Goal: Find contact information: Find contact information

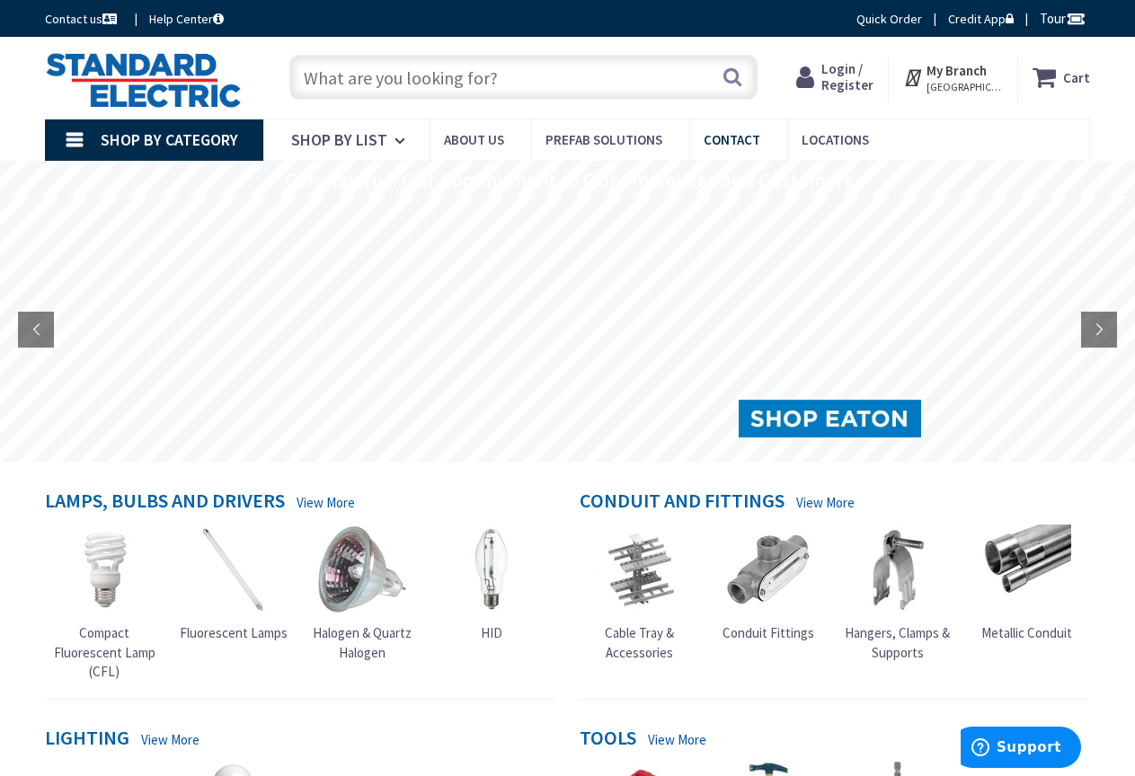
click at [730, 129] on link "Contact" at bounding box center [738, 140] width 98 height 40
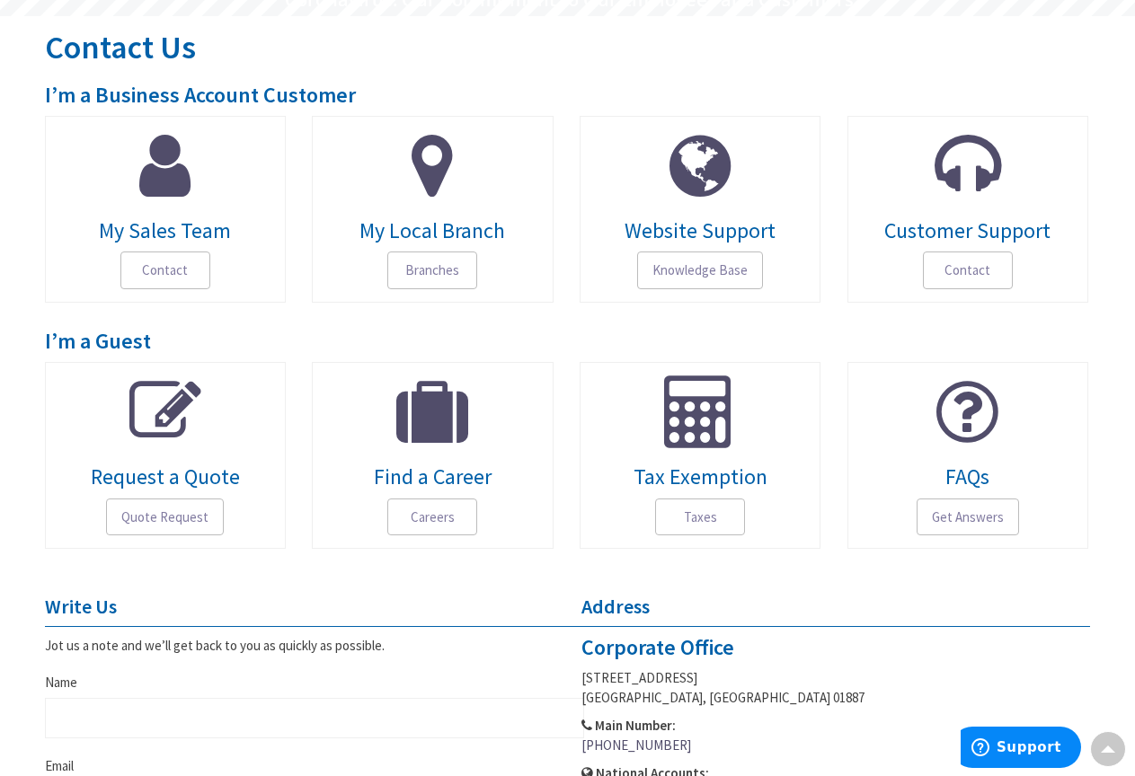
scroll to position [173, 0]
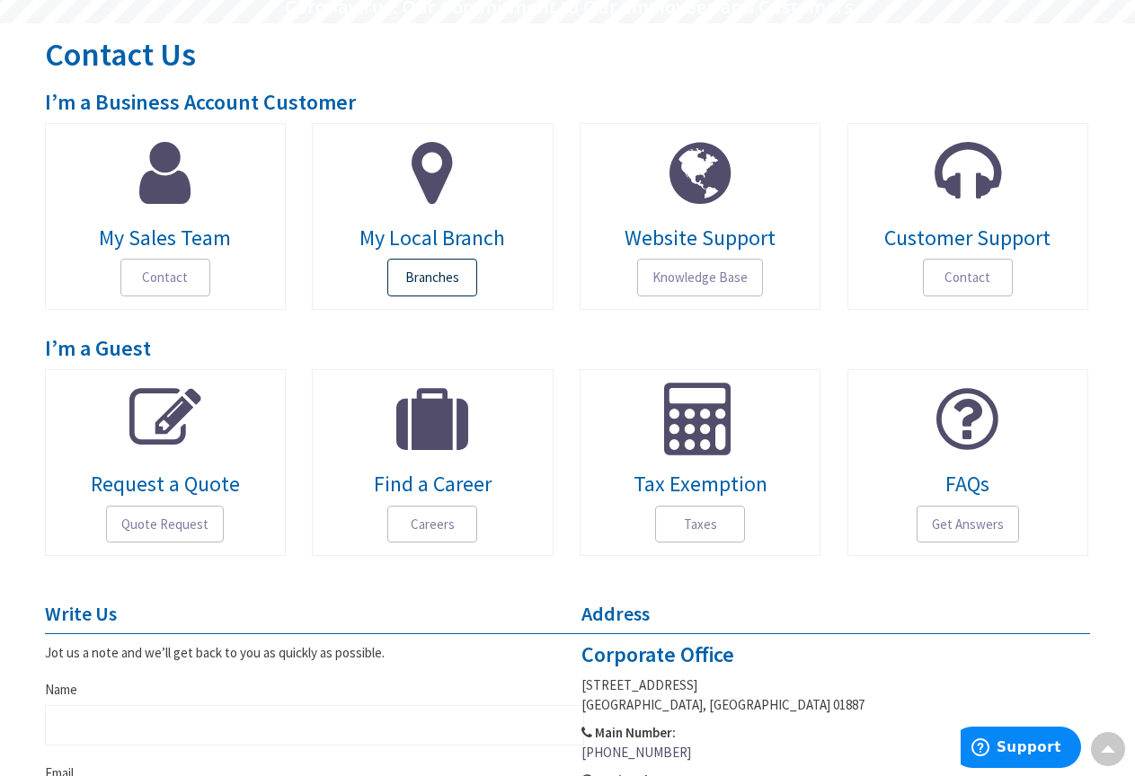
click at [453, 270] on span "Branches" at bounding box center [432, 278] width 90 height 38
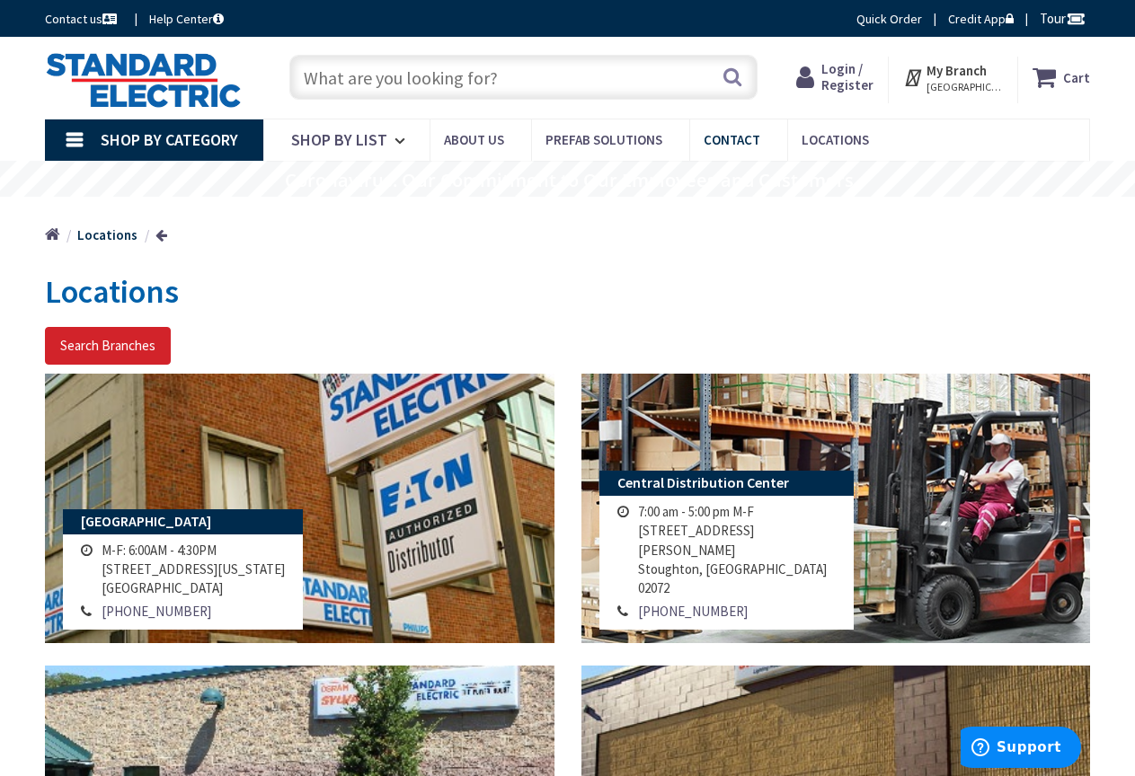
click at [729, 132] on span "Contact" at bounding box center [732, 139] width 57 height 17
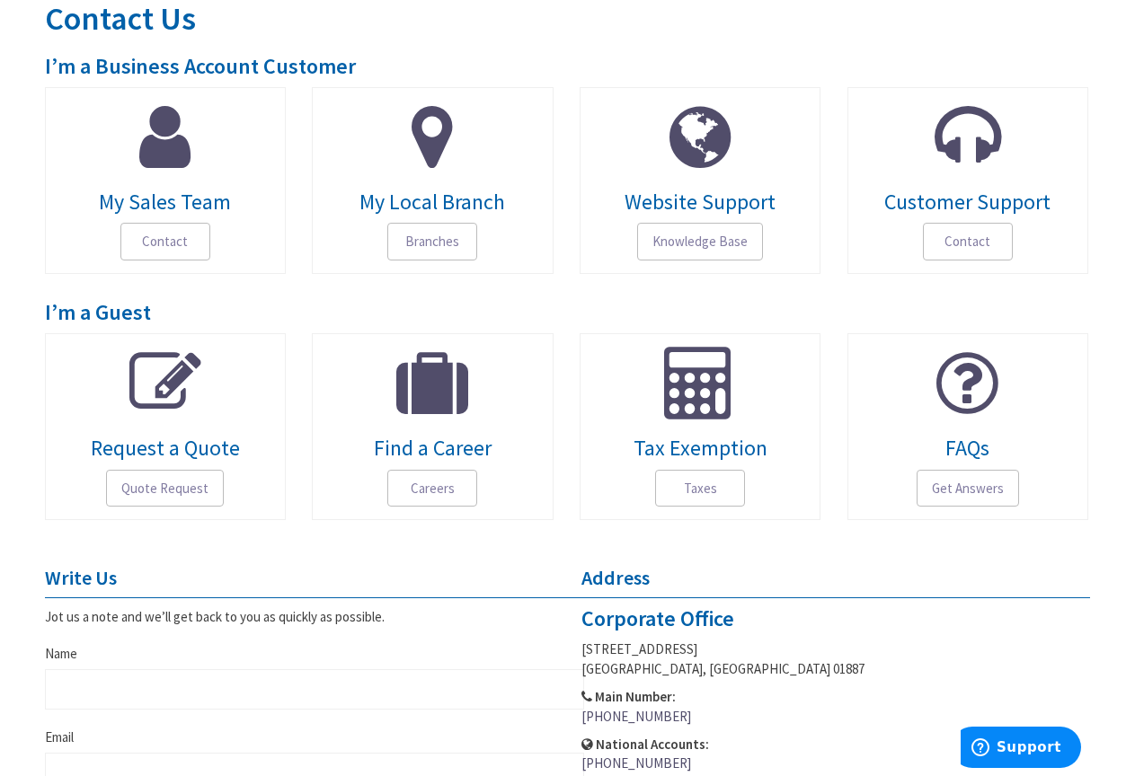
scroll to position [173, 0]
